Goal: Transaction & Acquisition: Purchase product/service

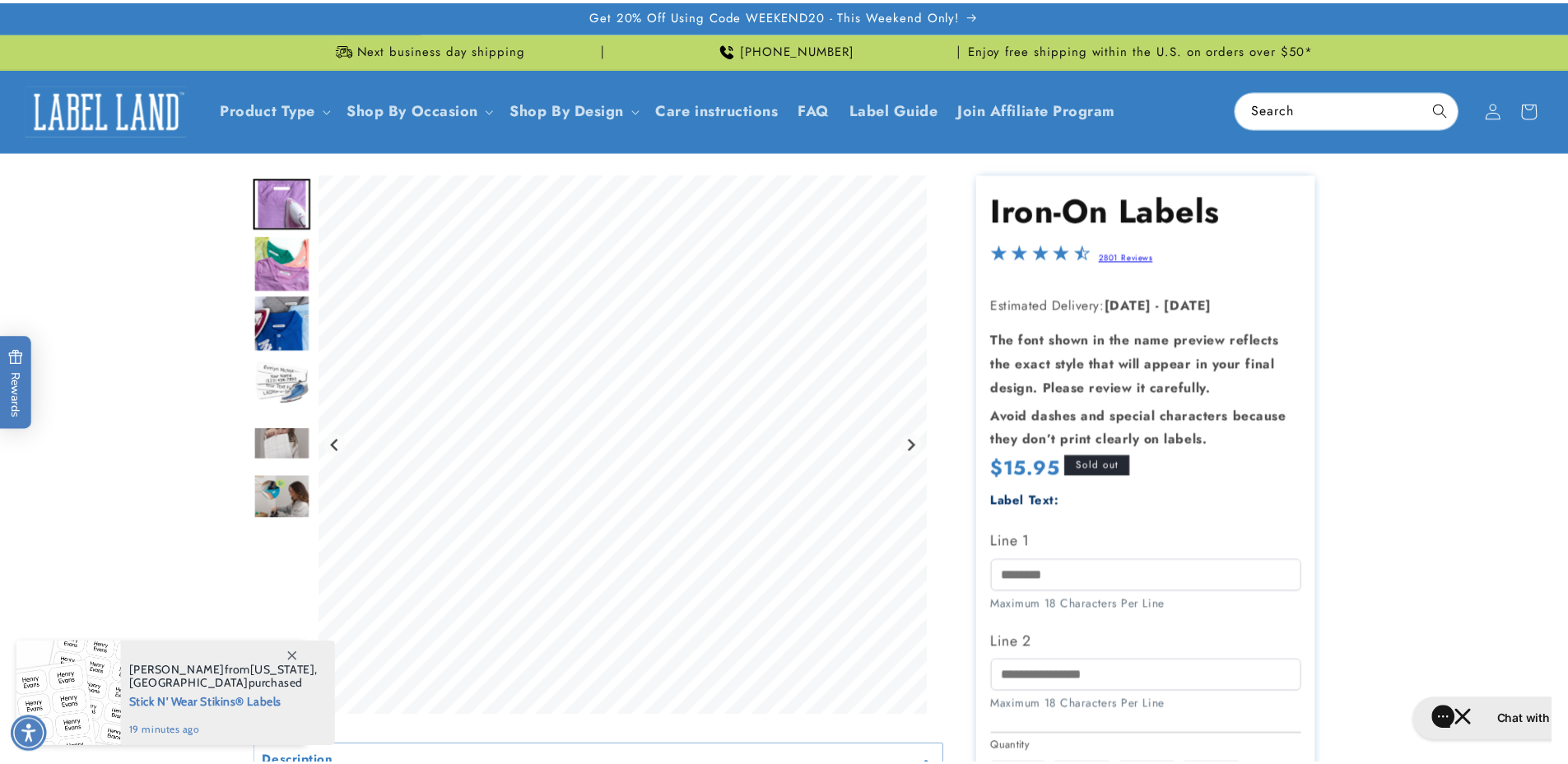
scroll to position [2424, 0]
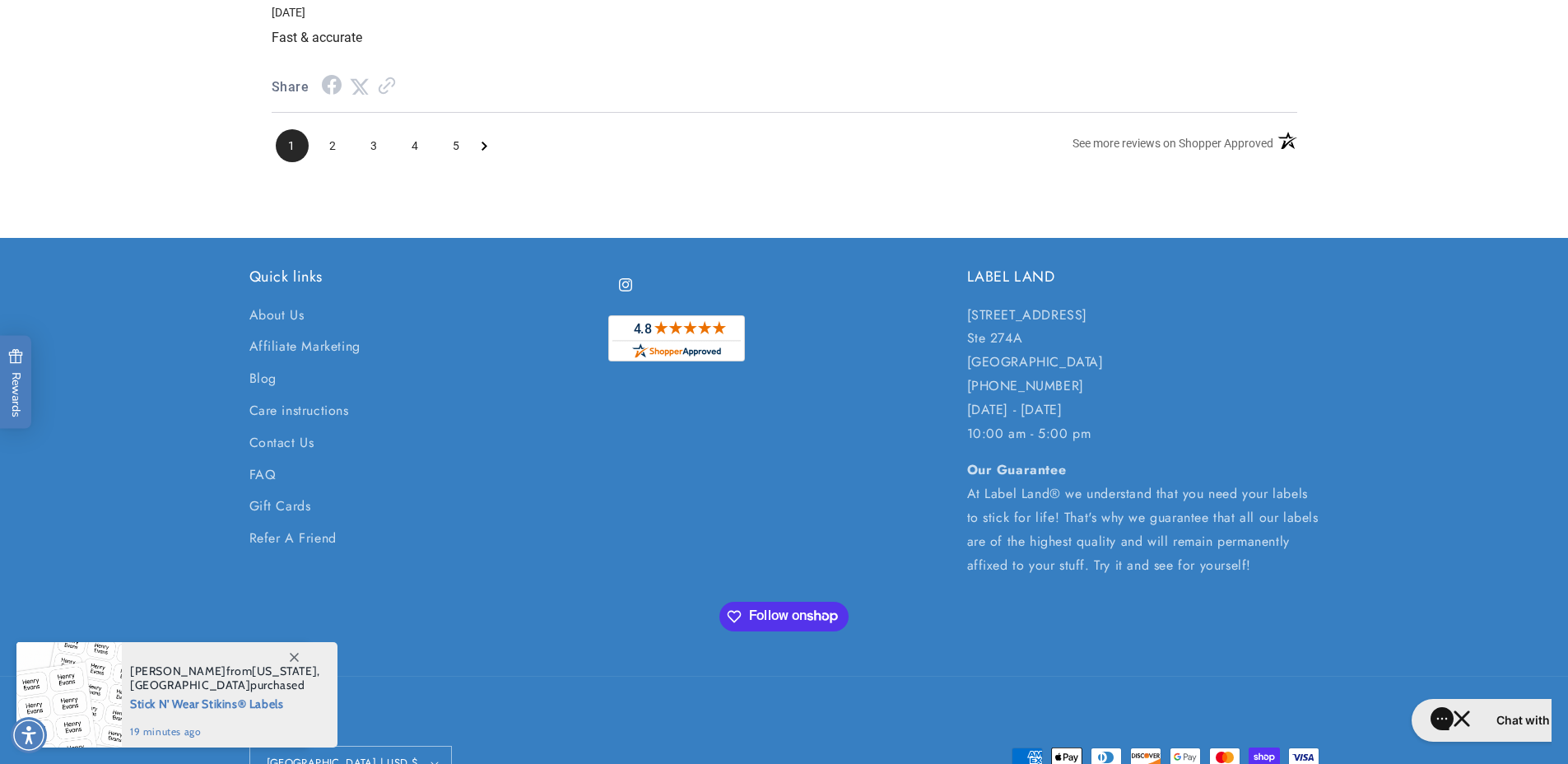
click at [1034, 350] on p "[STREET_ADDRESS] [GEOGRAPHIC_DATA][STREET_ADDRESS] 732-987-3915 [DATE] - [DATE]…" at bounding box center [1143, 374] width 352 height 142
drag, startPoint x: 970, startPoint y: 325, endPoint x: 1099, endPoint y: 379, distance: 139.8
click at [1099, 379] on p "250 Cedarbridge Ave. Ste 274A Lakewood, NJ 08701 732-987-3915 Monday - Friday 1…" at bounding box center [1143, 374] width 352 height 142
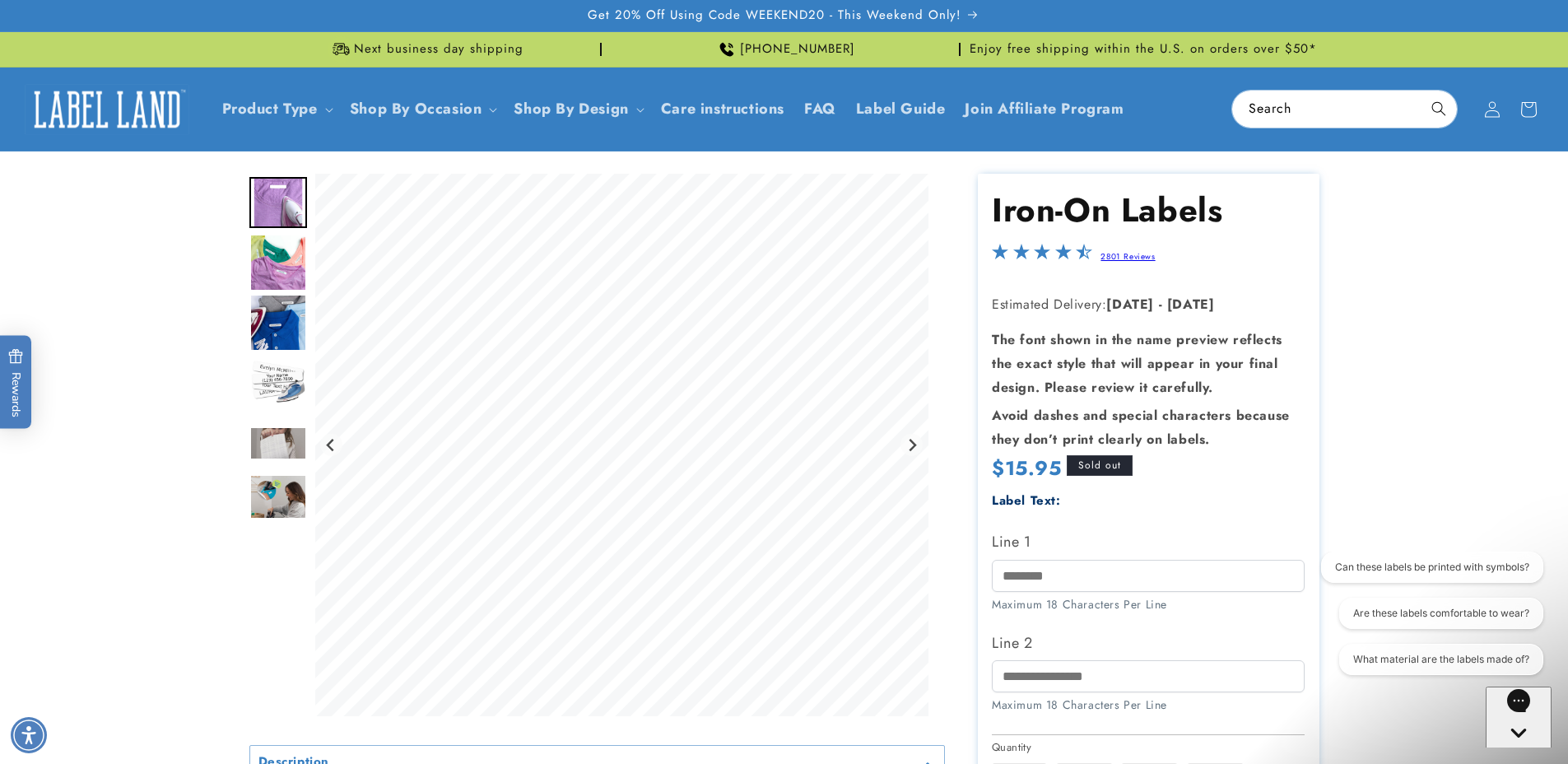
scroll to position [20, 0]
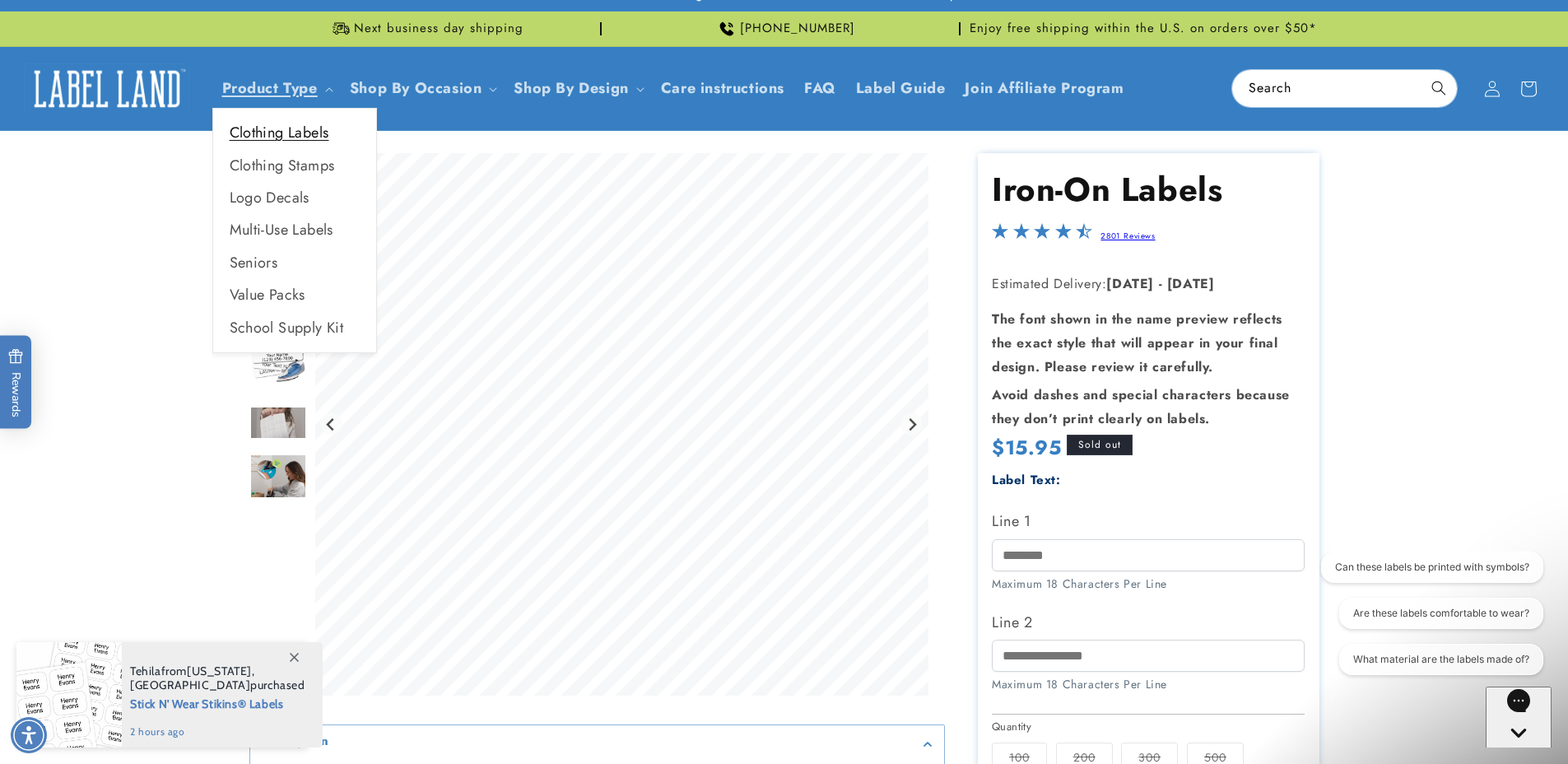
click at [305, 135] on link "Clothing Labels" at bounding box center [294, 132] width 163 height 32
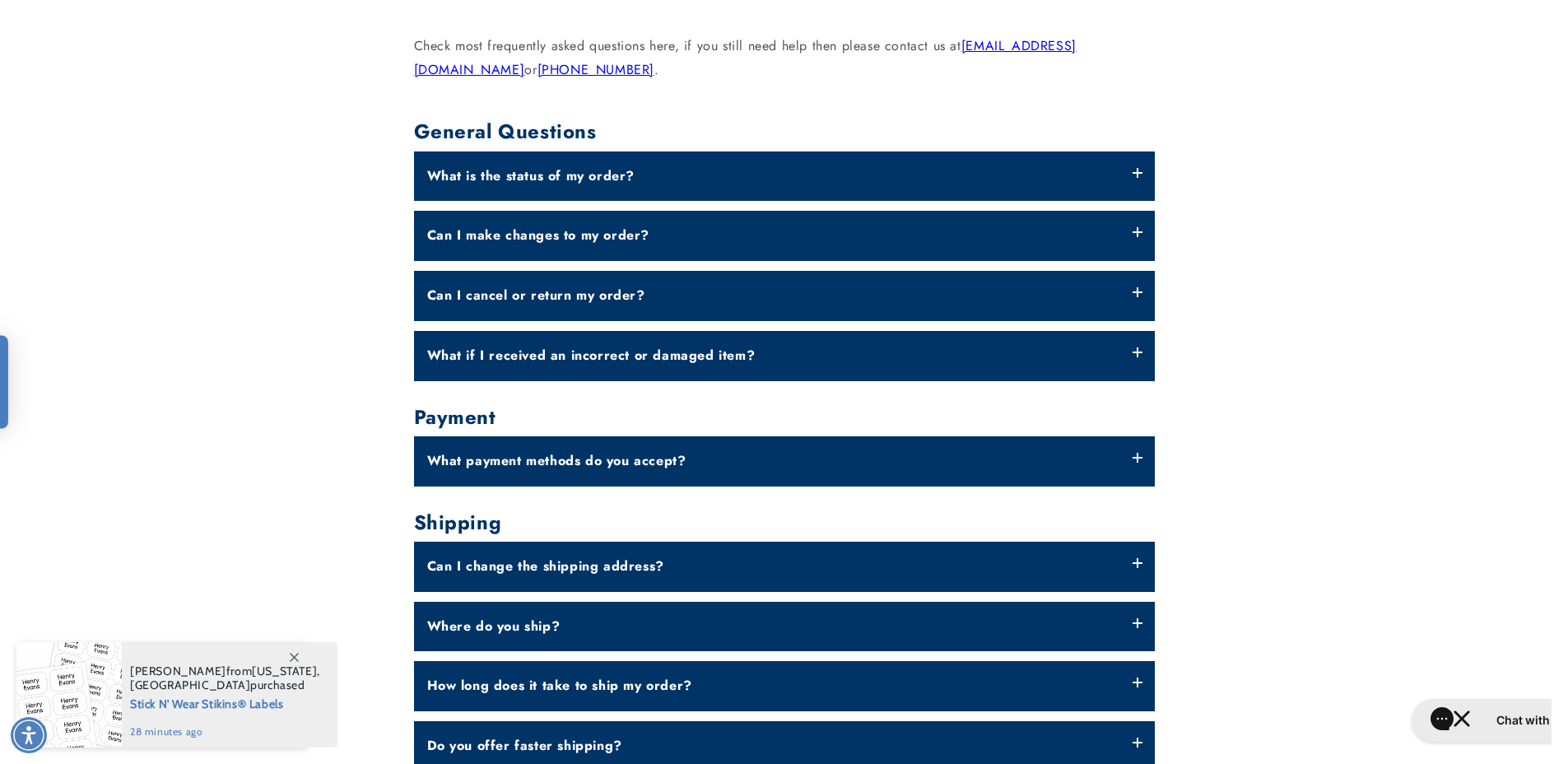
scroll to position [603, 0]
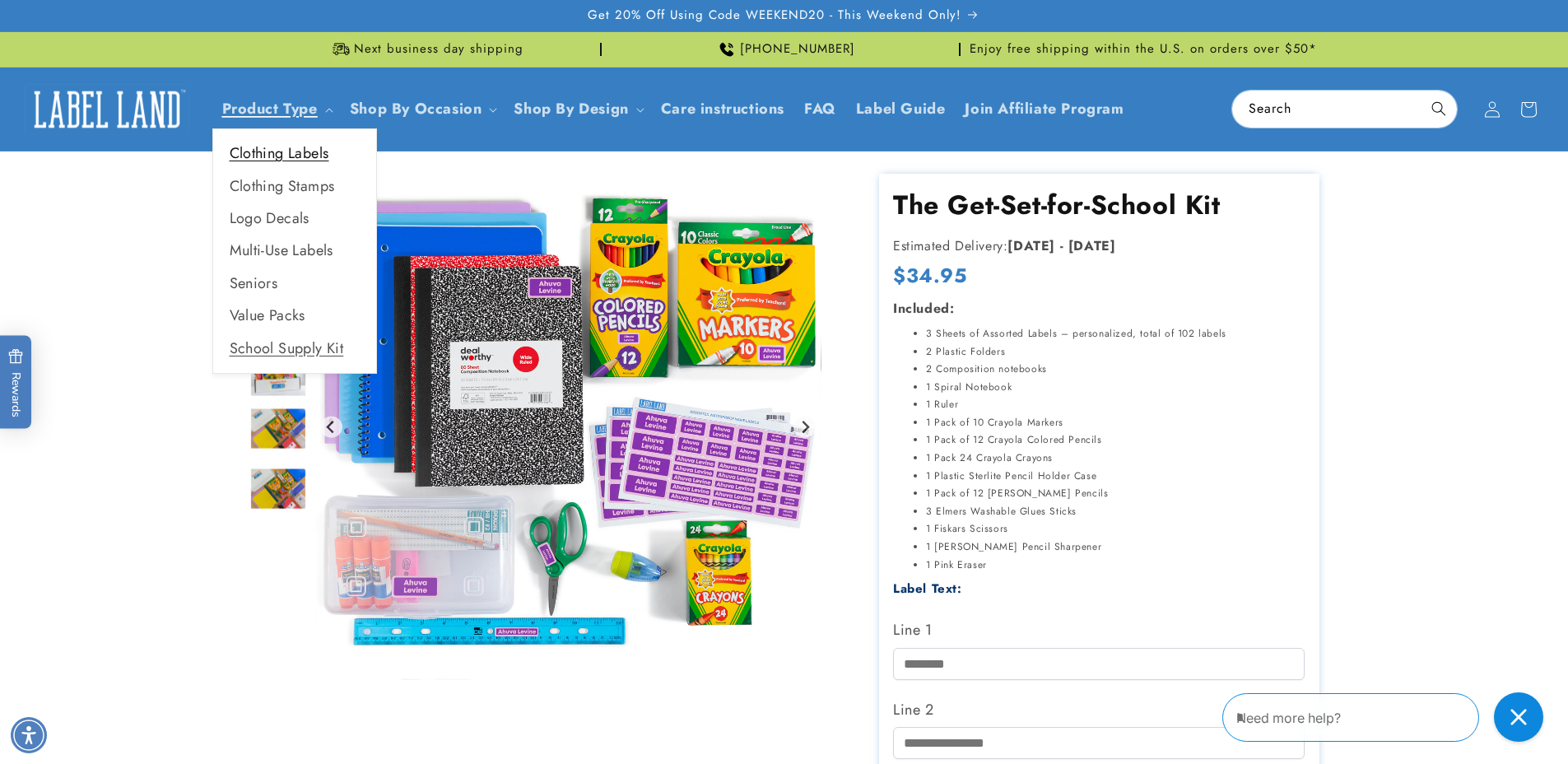
click at [296, 157] on link "Clothing Labels" at bounding box center [294, 154] width 163 height 32
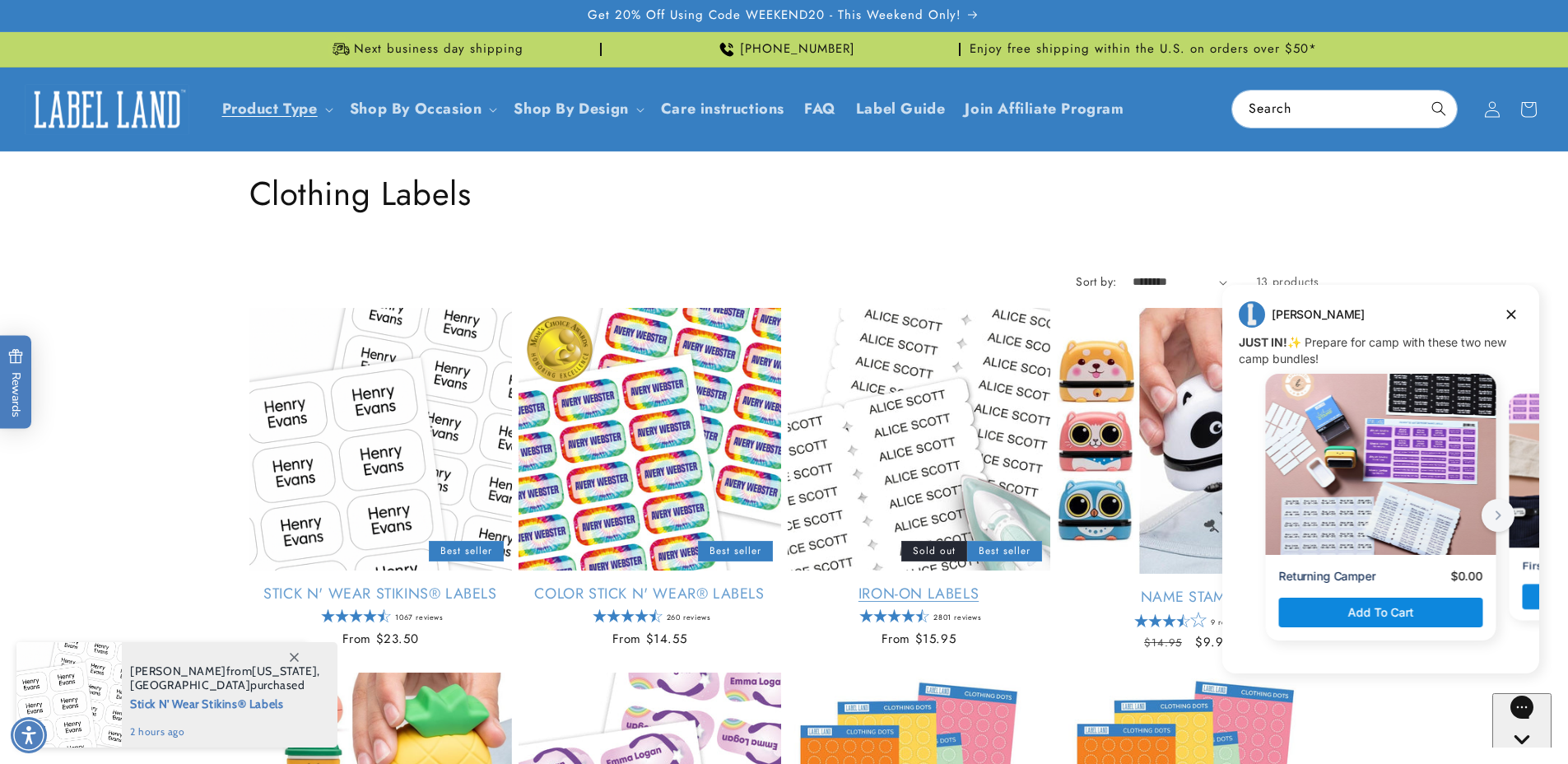
click at [894, 585] on link "Iron-On Labels" at bounding box center [919, 594] width 262 height 19
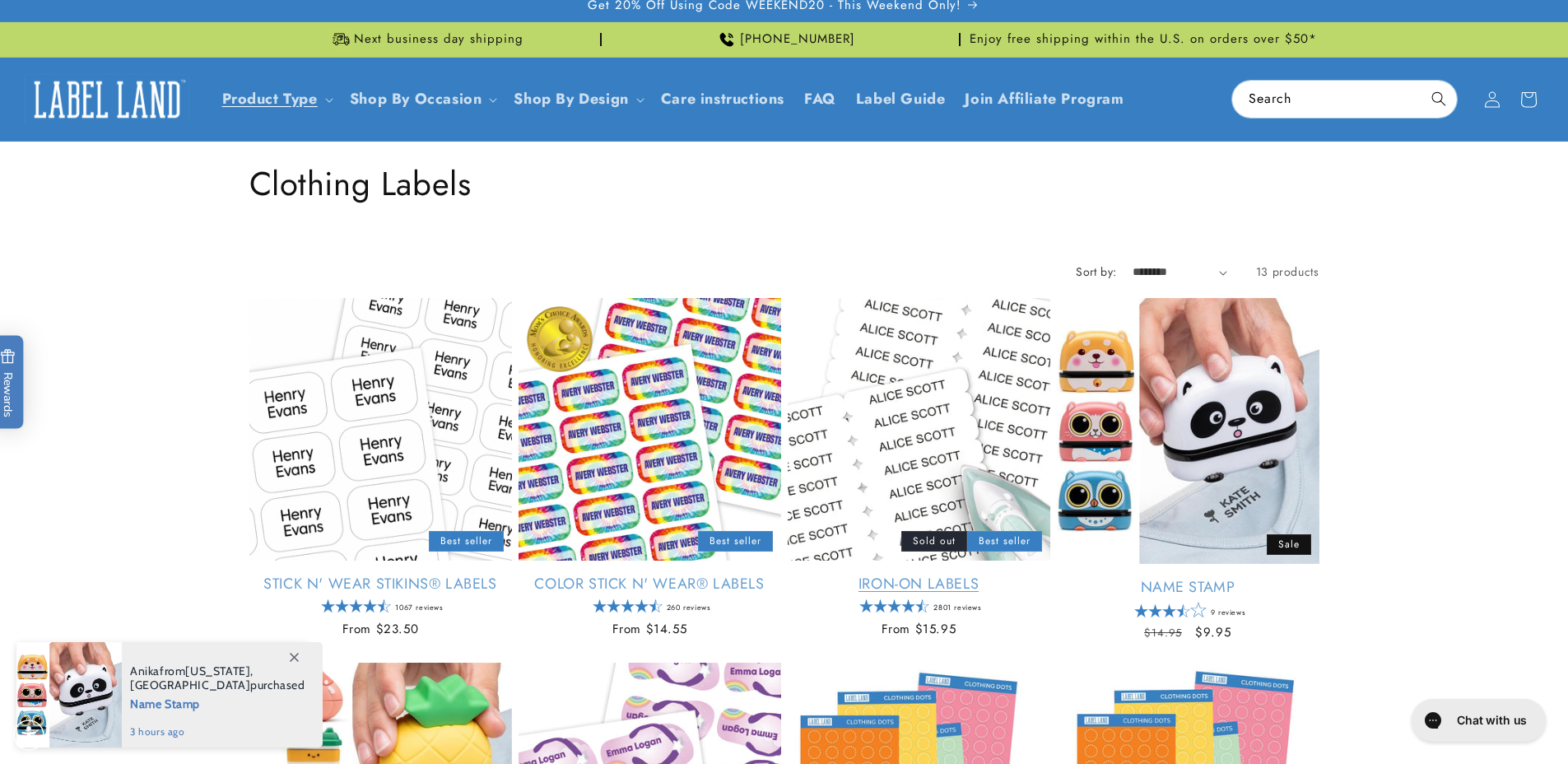
click at [866, 575] on link "Iron-On Labels" at bounding box center [919, 584] width 262 height 19
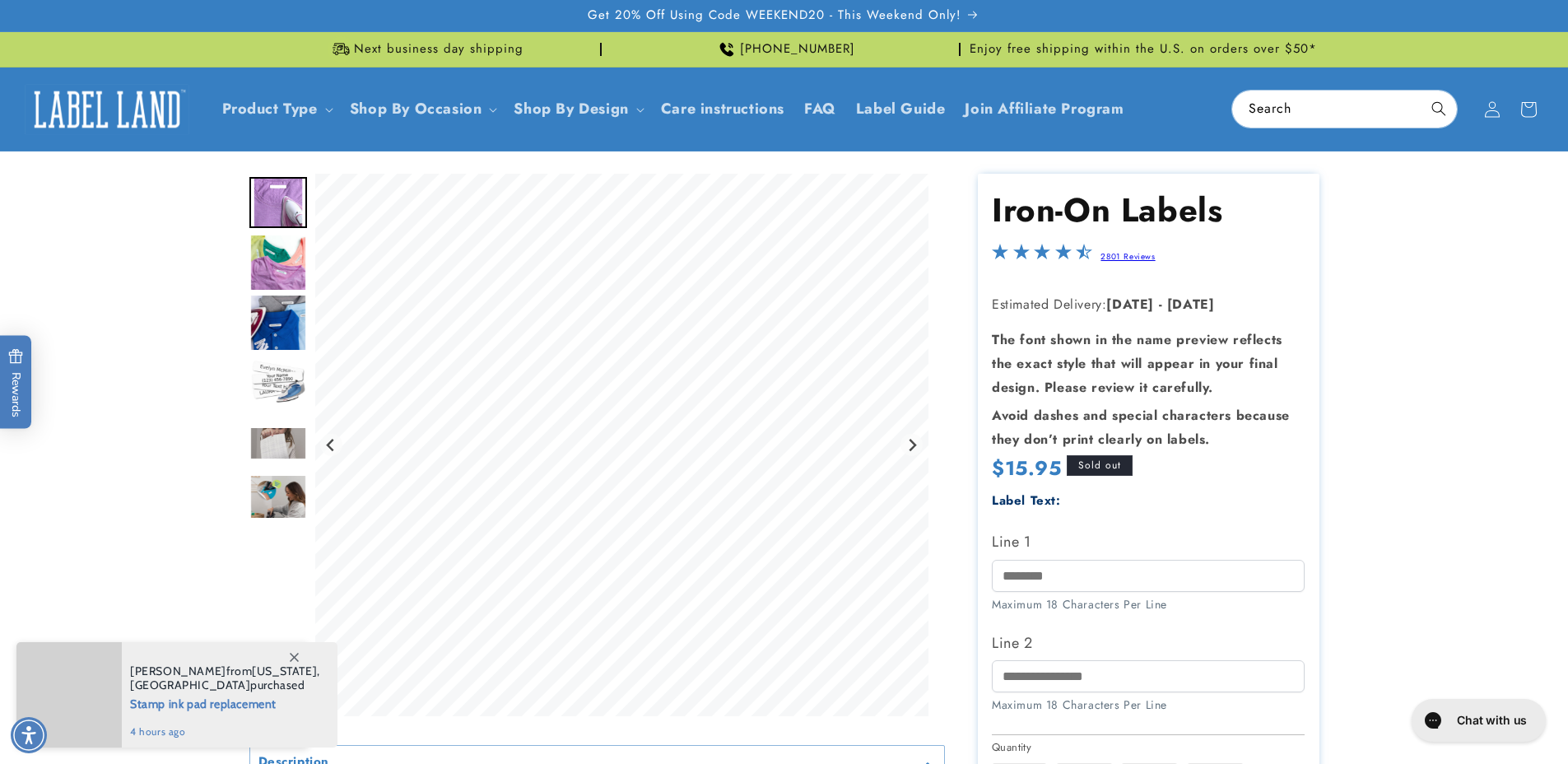
click at [276, 259] on img "Go to slide 2" at bounding box center [277, 262] width 57 height 57
